Goal: Task Accomplishment & Management: Use online tool/utility

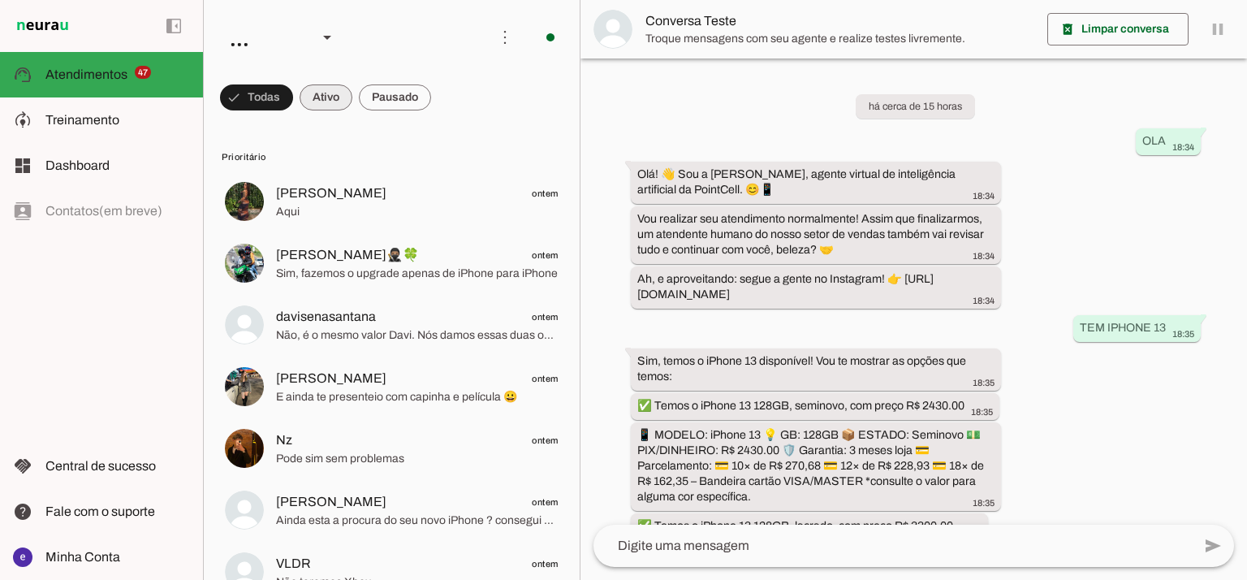
scroll to position [381, 0]
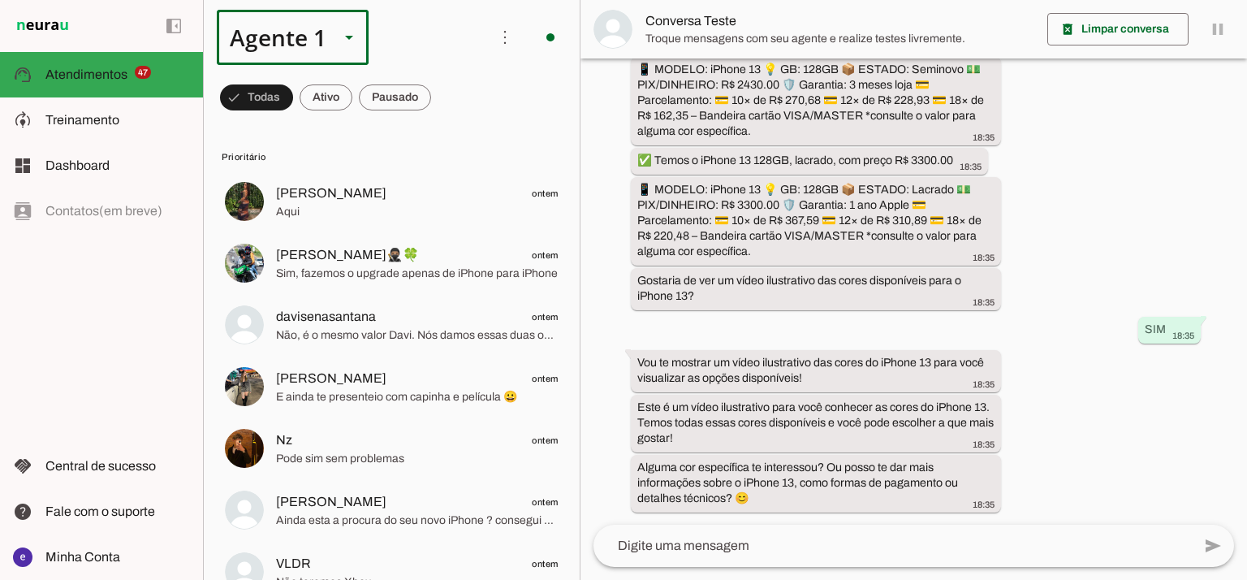
click at [308, 48] on div "Agente 1" at bounding box center [272, 37] width 110 height 55
click at [447, 114] on slot at bounding box center [509, 103] width 125 height 19
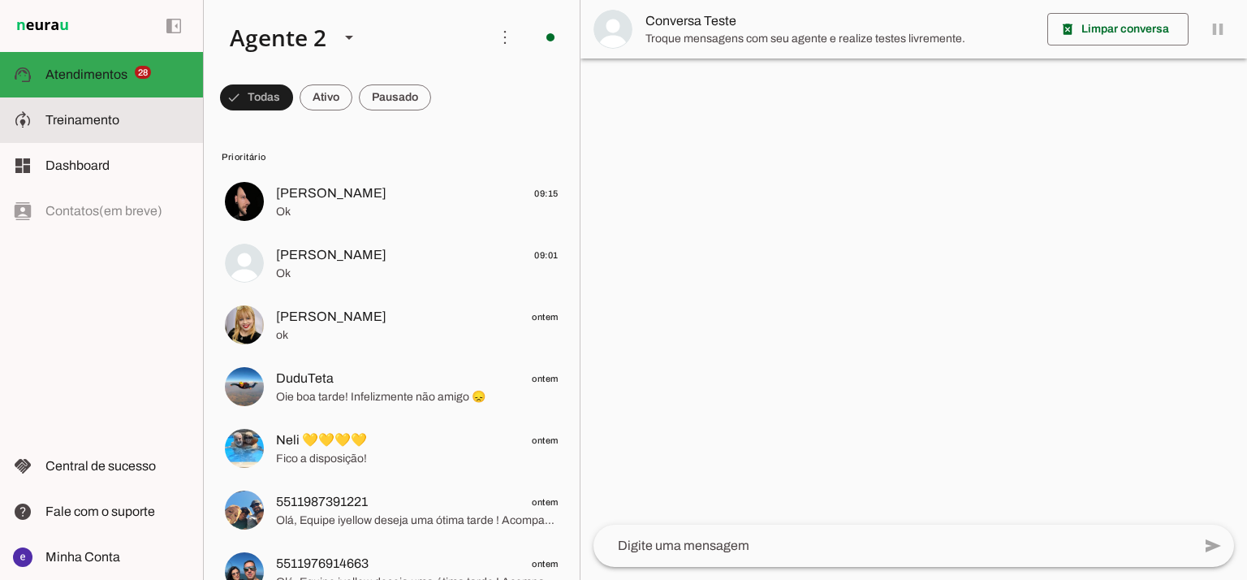
click at [117, 117] on span "Treinamento" at bounding box center [82, 120] width 74 height 14
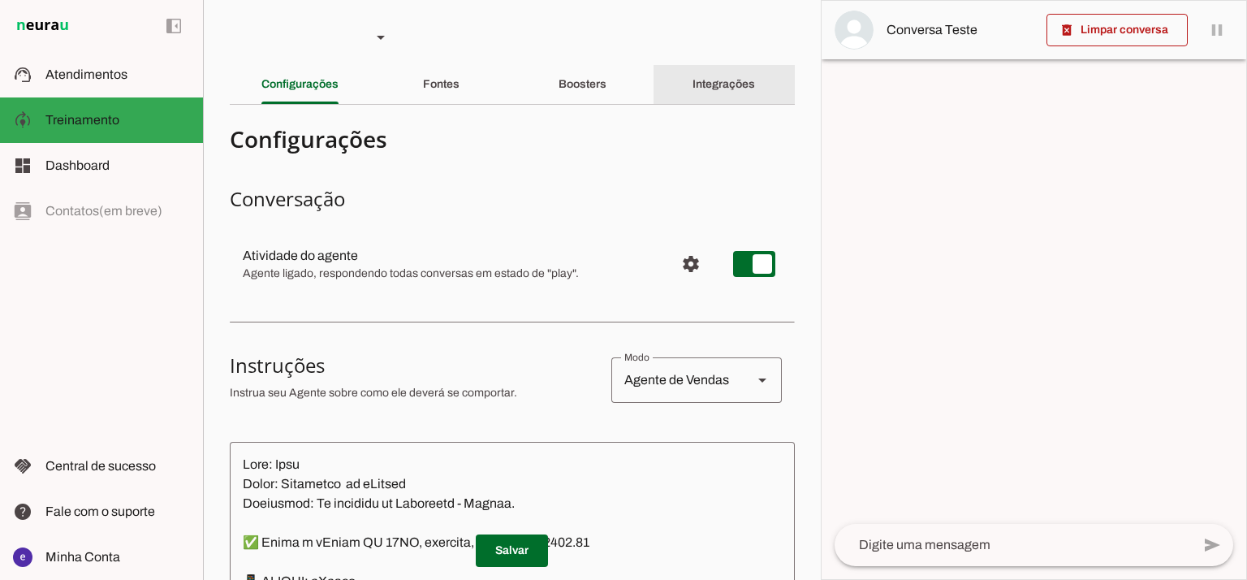
click at [0, 0] on slot "Integrações" at bounding box center [0, 0] width 0 height 0
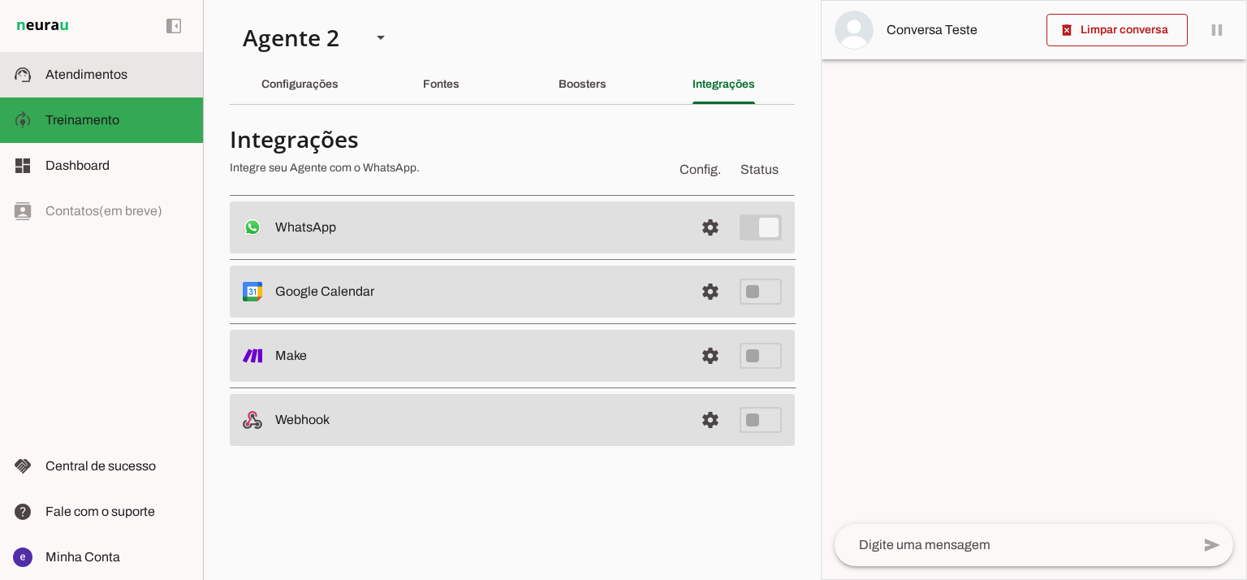
click at [40, 84] on md-item "support_agent Atendimentos Atendimentos" at bounding box center [101, 74] width 203 height 45
